Goal: Browse casually: Explore the website without a specific task or goal

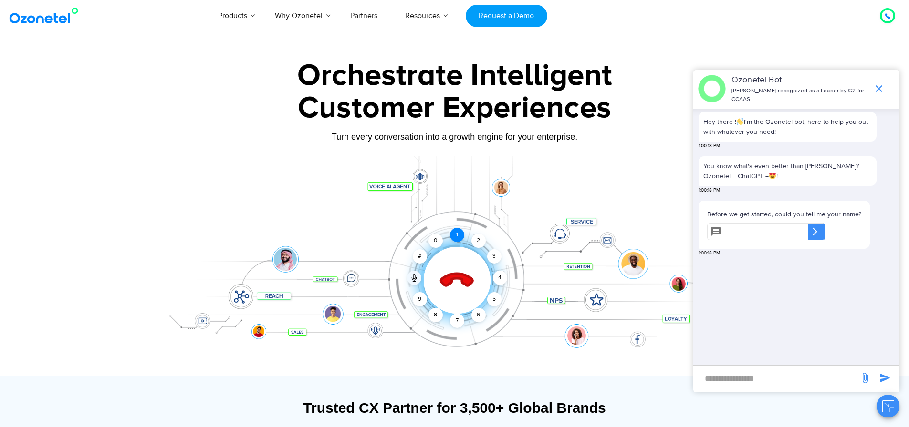
click at [455, 233] on div "1" at bounding box center [457, 235] width 14 height 14
click at [442, 268] on div at bounding box center [457, 280] width 94 height 94
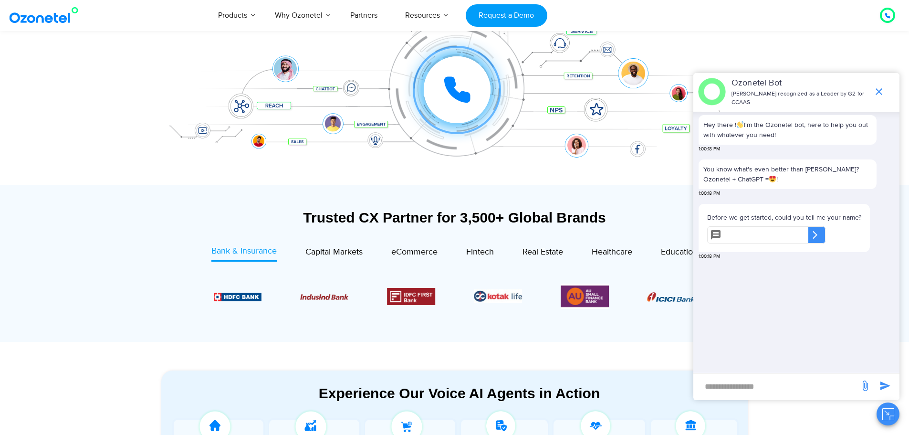
scroll to position [334, 0]
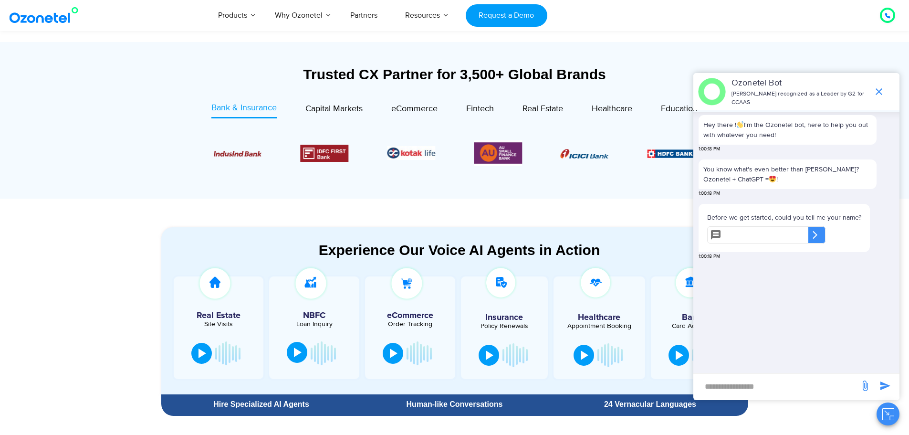
click at [301, 350] on div at bounding box center [298, 352] width 8 height 10
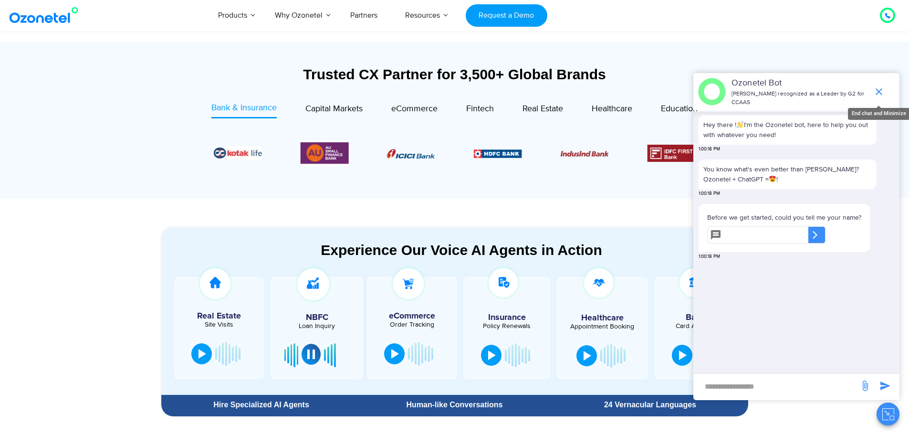
click at [881, 94] on icon "end chat or minimize" at bounding box center [878, 91] width 7 height 7
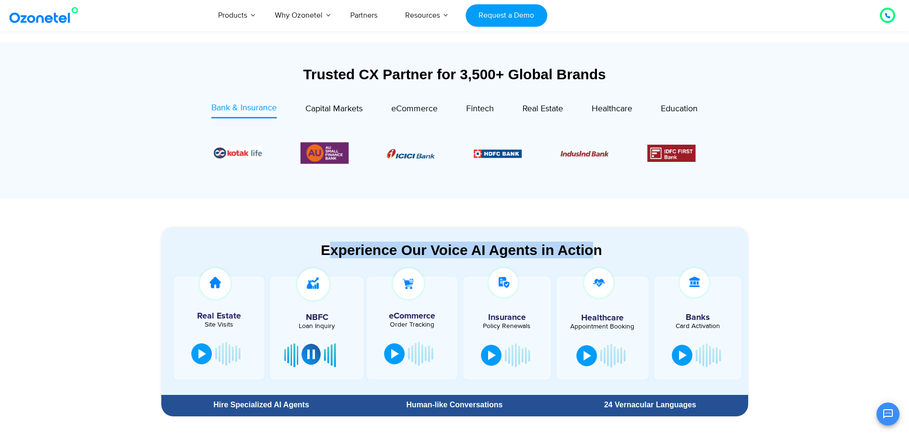
drag, startPoint x: 331, startPoint y: 248, endPoint x: 594, endPoint y: 255, distance: 263.9
click at [594, 255] on div "Experience Our Voice AI Agents in Action" at bounding box center [462, 249] width 582 height 17
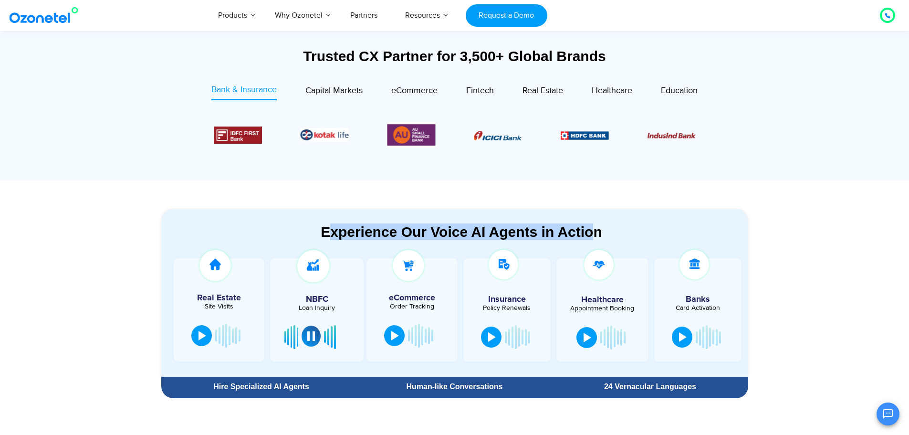
scroll to position [382, 0]
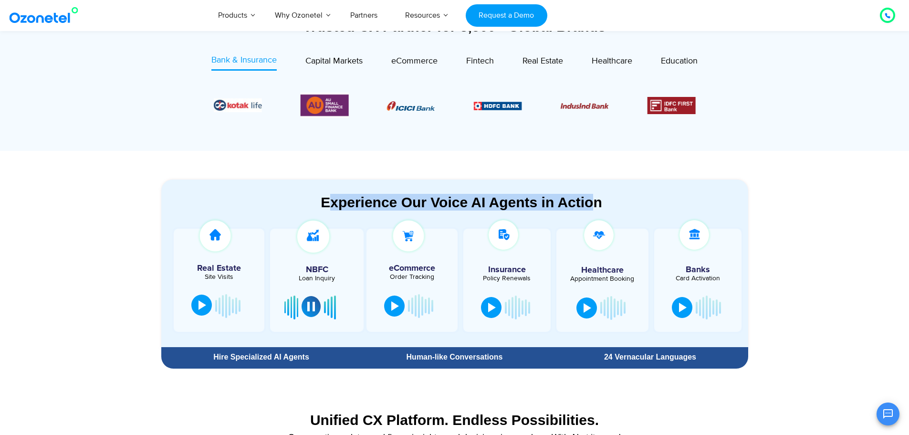
click at [197, 304] on button at bounding box center [201, 304] width 21 height 21
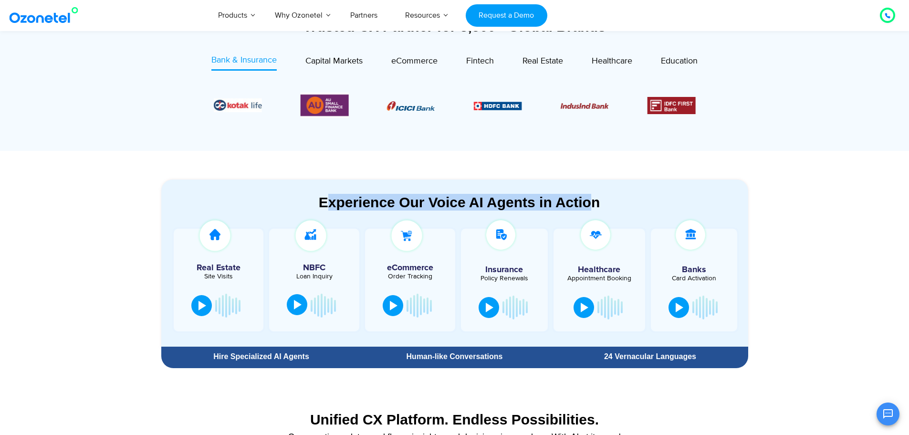
click at [227, 232] on img at bounding box center [215, 235] width 37 height 37
click at [199, 300] on div at bounding box center [202, 305] width 8 height 10
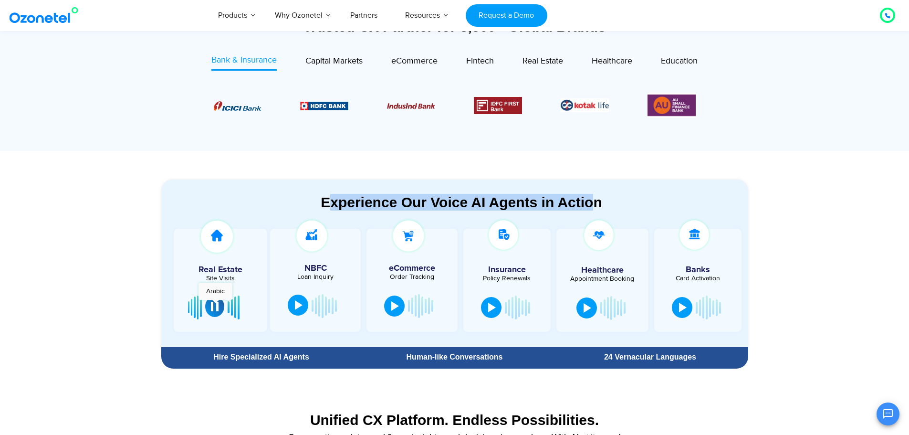
click at [215, 304] on div at bounding box center [215, 306] width 8 height 10
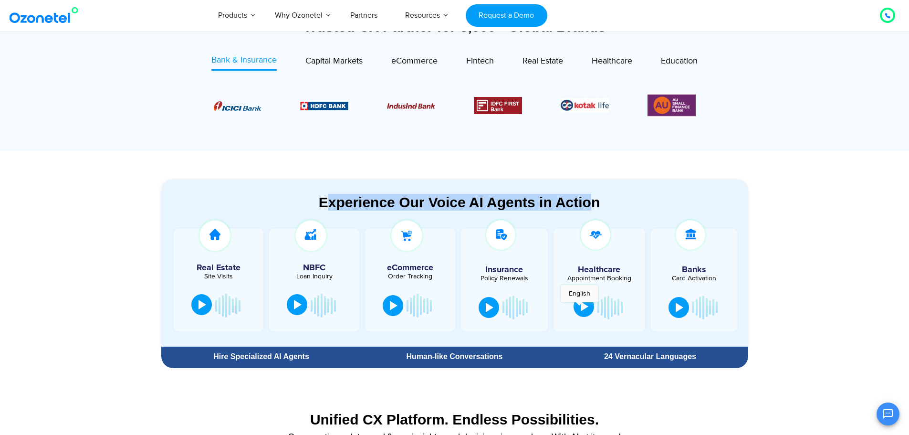
click at [579, 307] on button at bounding box center [583, 306] width 21 height 21
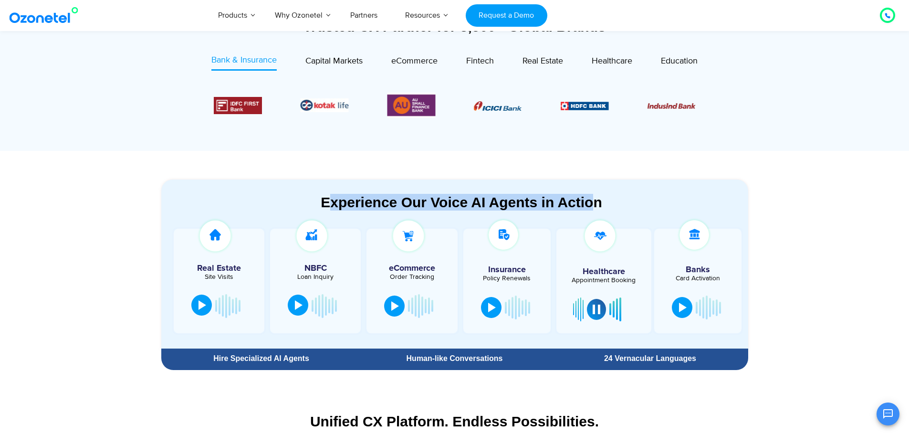
click at [343, 62] on span "Capital Markets" at bounding box center [333, 61] width 57 height 10
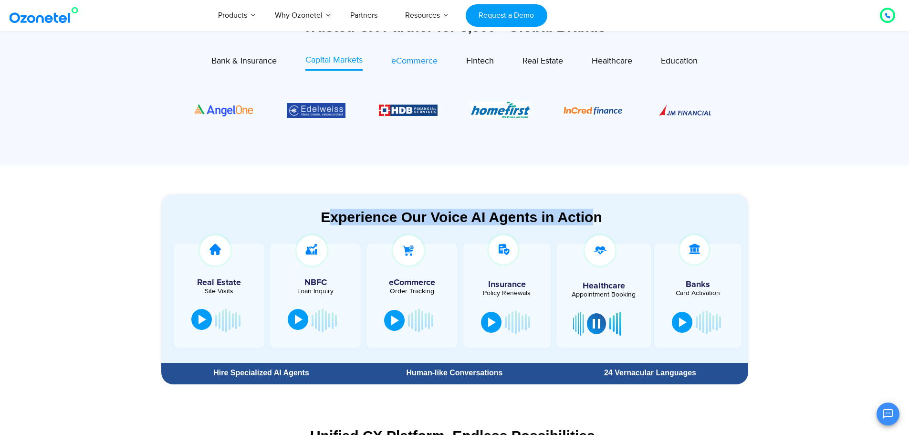
click at [402, 57] on span "eCommerce" at bounding box center [414, 61] width 46 height 10
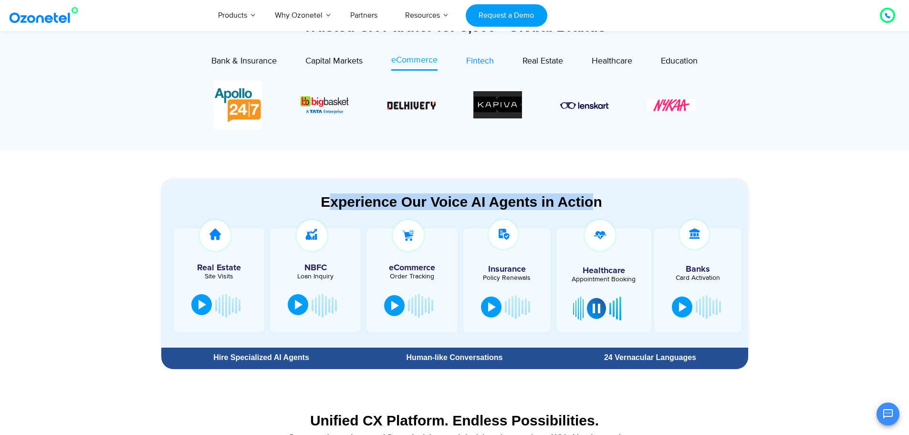
click at [487, 62] on span "Fintech" at bounding box center [480, 61] width 28 height 10
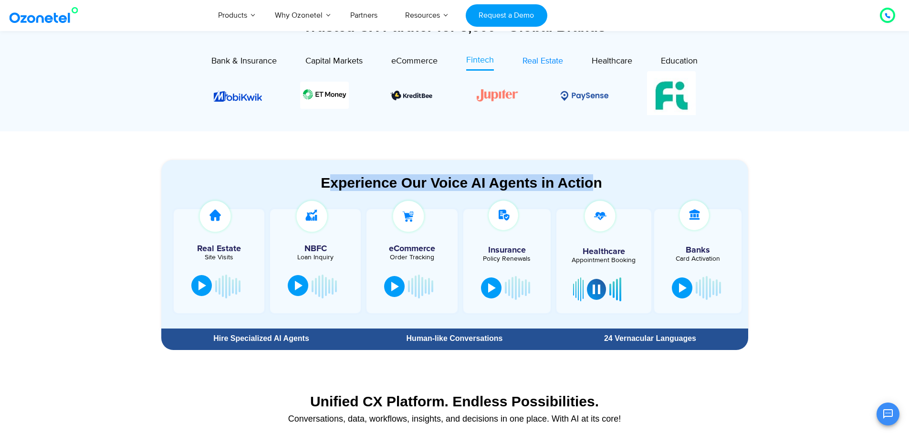
click at [535, 59] on span "Real Estate" at bounding box center [542, 61] width 41 height 10
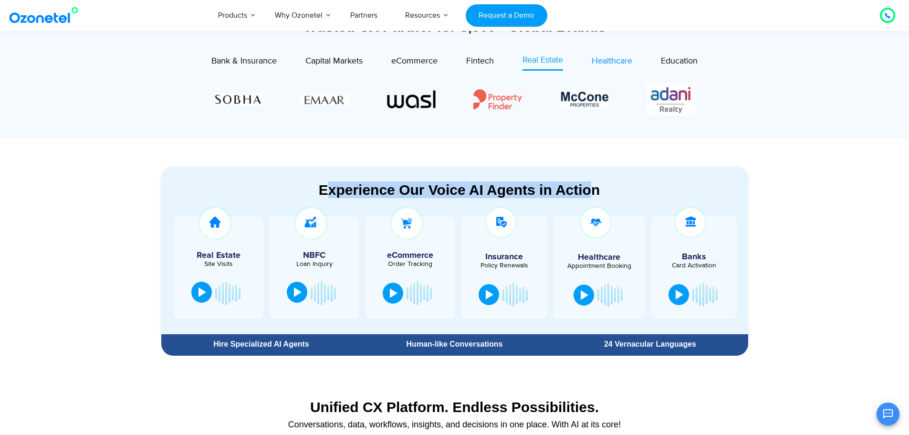
click at [596, 59] on span "Healthcare" at bounding box center [612, 61] width 41 height 10
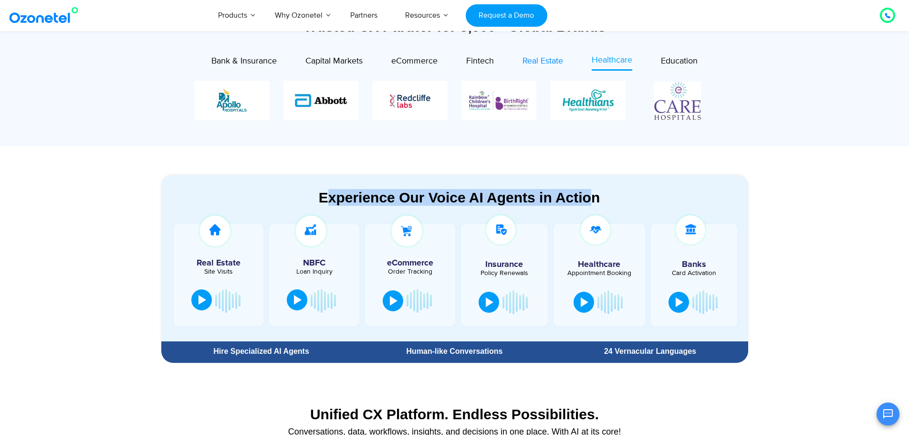
click at [546, 59] on span "Real Estate" at bounding box center [542, 61] width 41 height 10
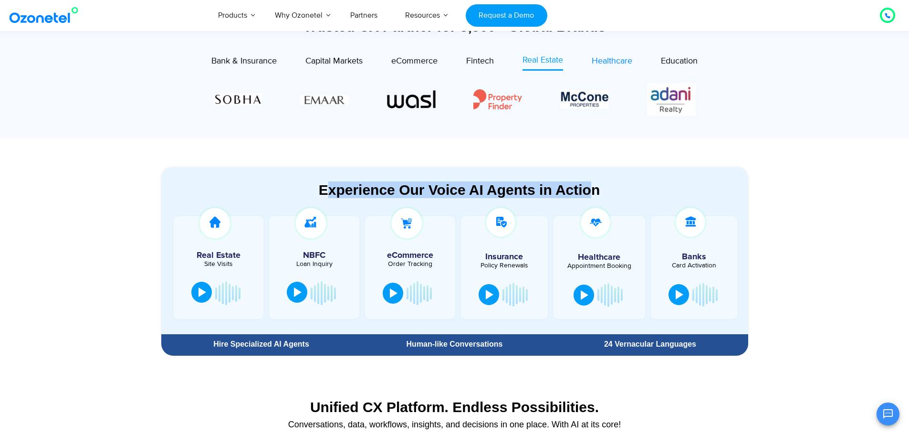
click at [598, 59] on span "Healthcare" at bounding box center [612, 61] width 41 height 10
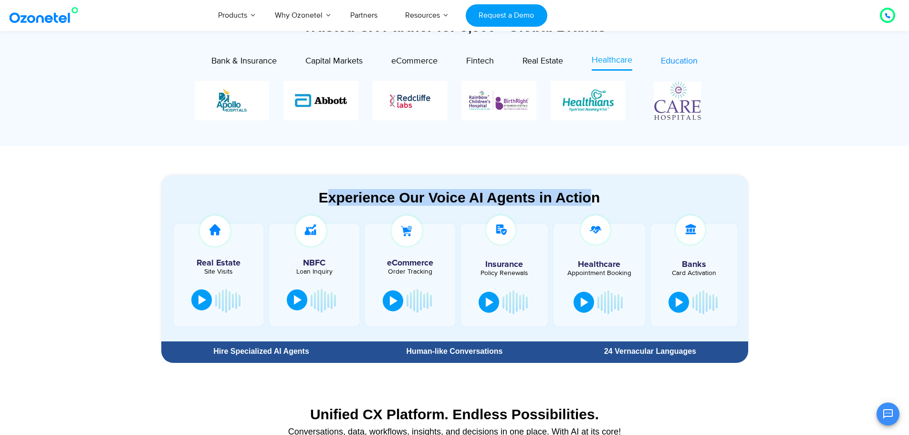
click at [666, 67] on div "Education" at bounding box center [679, 61] width 37 height 13
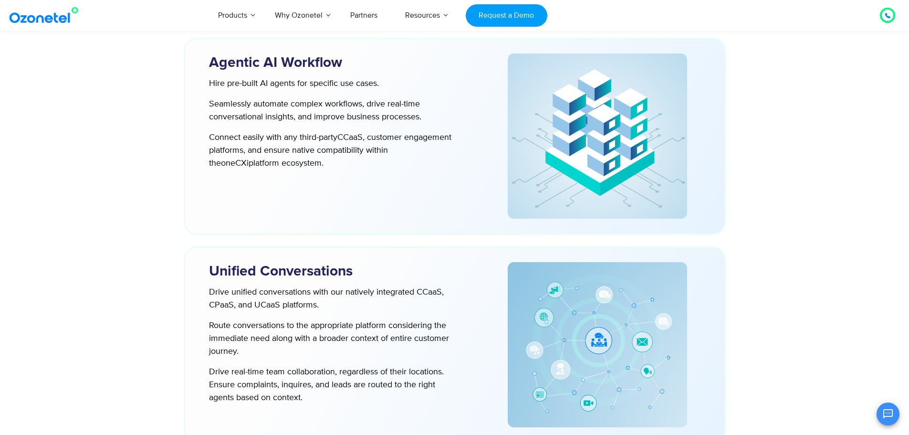
scroll to position [2481, 0]
